Goal: Task Accomplishment & Management: Use online tool/utility

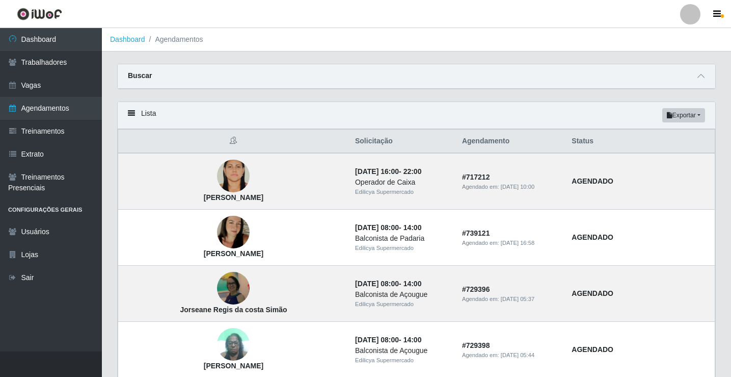
scroll to position [329, 0]
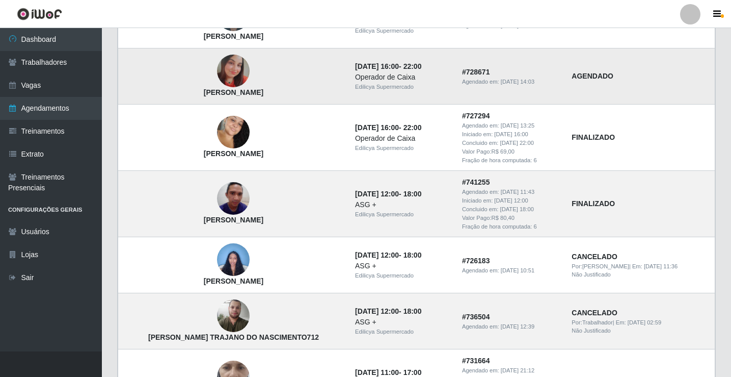
click at [421, 67] on time "22:00" at bounding box center [413, 66] width 18 height 8
click at [369, 73] on div "Operador de Caixa" at bounding box center [402, 77] width 95 height 11
click at [286, 96] on td "[PERSON_NAME] [PERSON_NAME]" at bounding box center [233, 76] width 231 height 56
click at [584, 83] on td "AGENDADO" at bounding box center [640, 76] width 149 height 56
drag, startPoint x: 553, startPoint y: 82, endPoint x: 733, endPoint y: 30, distance: 187.9
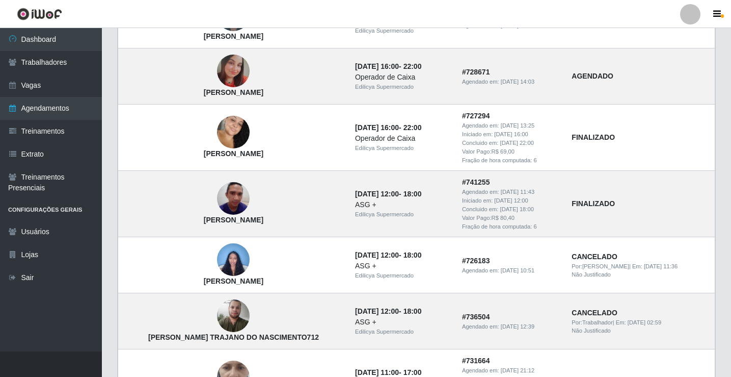
click at [731, 35] on html "Perfil Alterar Senha Sair Dashboard Trabalhadores Vagas Agendamentos Treinament…" at bounding box center [365, 228] width 731 height 1115
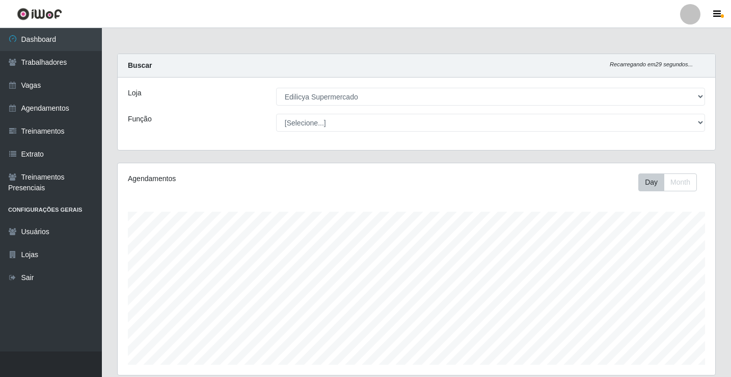
select select "460"
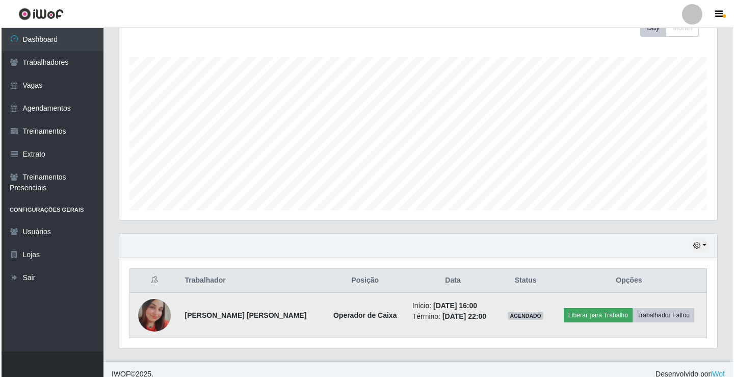
scroll to position [164, 0]
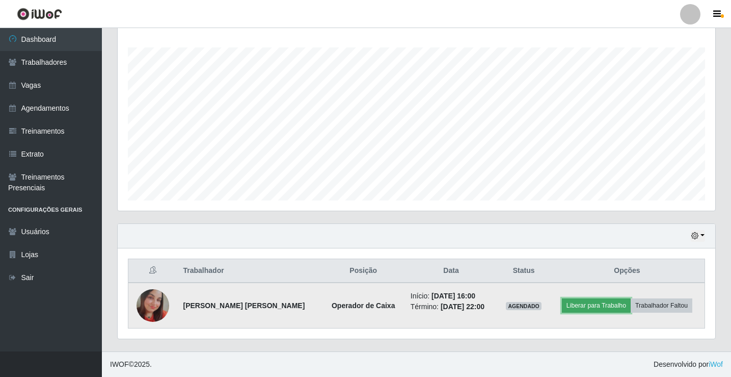
click at [608, 304] on button "Liberar para Trabalho" at bounding box center [596, 305] width 69 height 14
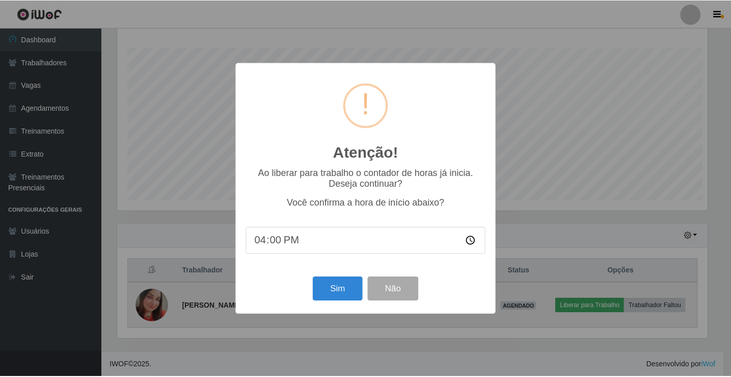
scroll to position [211, 593]
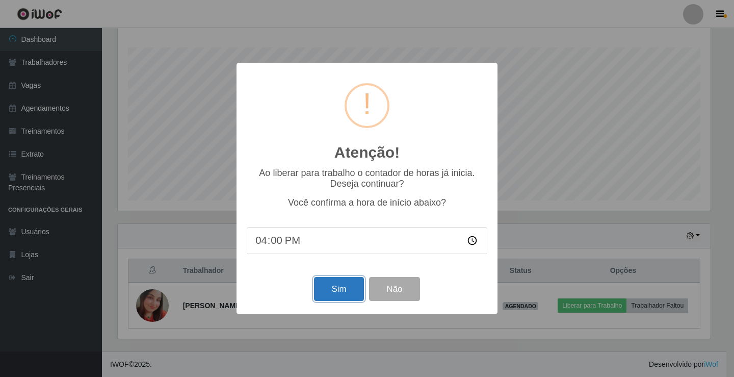
click at [345, 289] on button "Sim" at bounding box center [338, 289] width 49 height 24
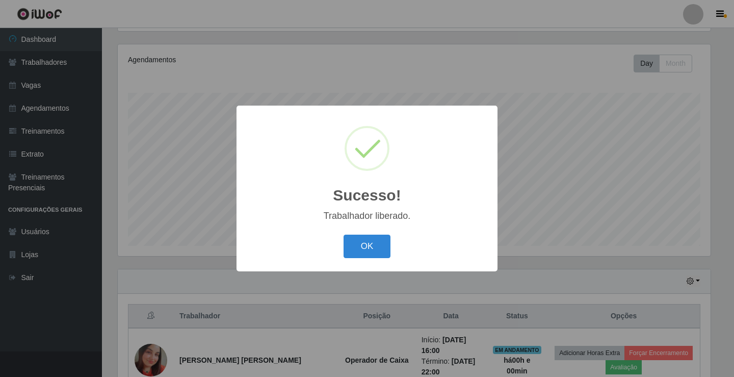
click at [369, 263] on div "Sucesso! × Trabalhador liberado. OK Cancel" at bounding box center [366, 187] width 261 height 165
click at [371, 252] on button "OK" at bounding box center [366, 246] width 47 height 24
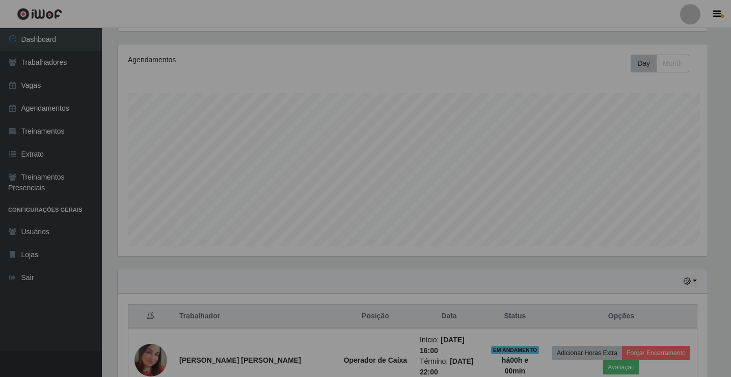
scroll to position [211, 598]
